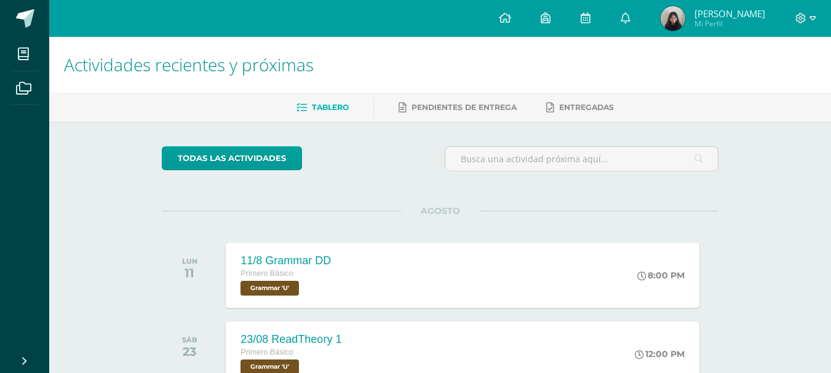
click at [685, 32] on link "[PERSON_NAME] Mi Perfil" at bounding box center [713, 18] width 134 height 37
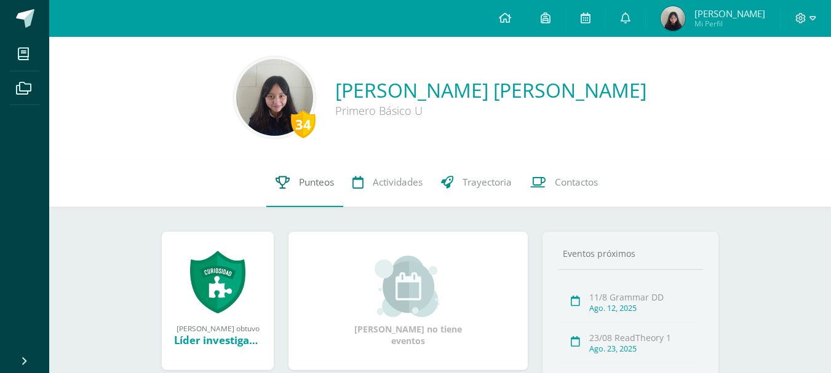
click at [296, 169] on link "Punteos" at bounding box center [304, 182] width 77 height 49
